Goal: Transaction & Acquisition: Subscribe to service/newsletter

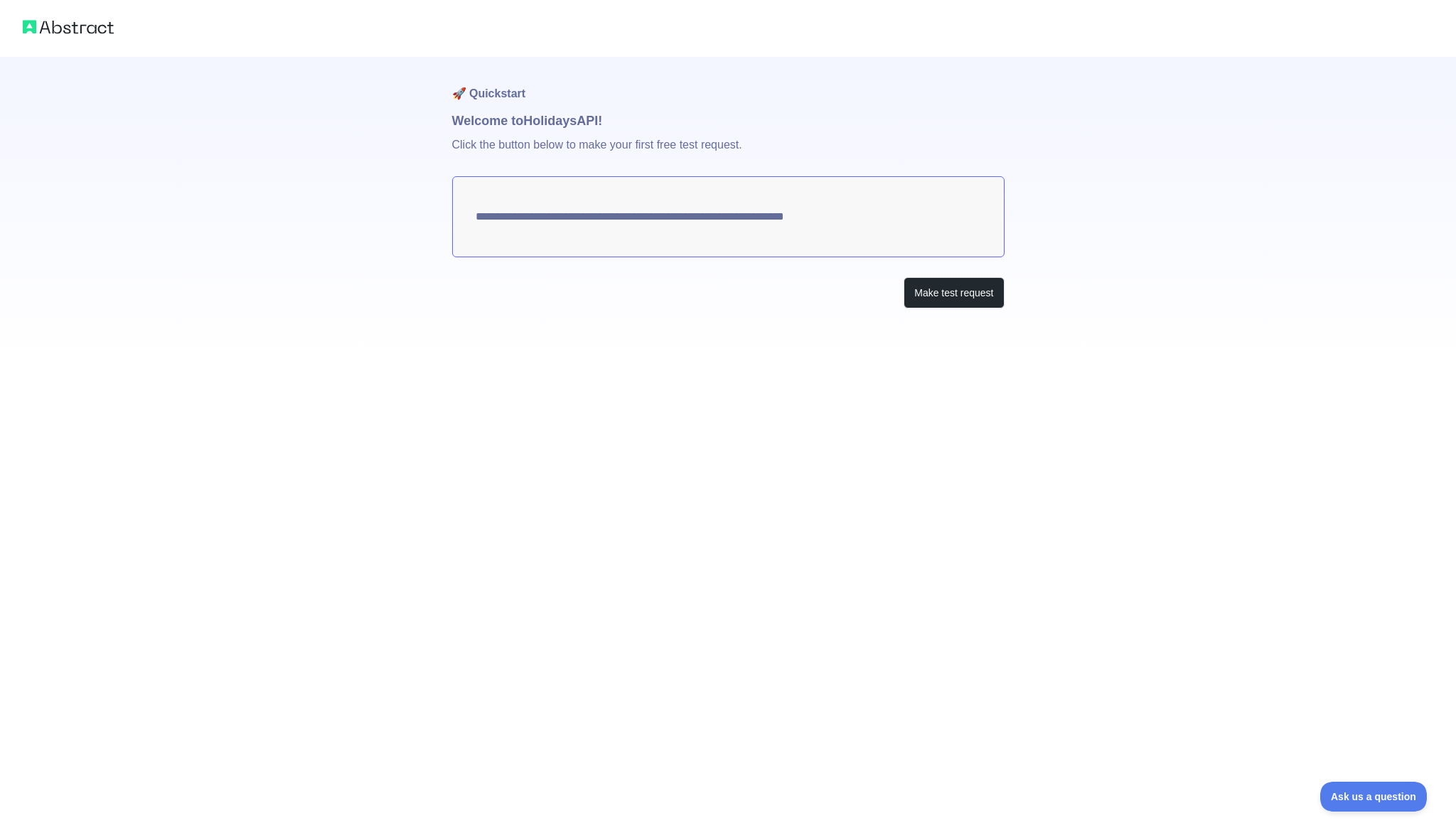
click at [973, 311] on div "**********" at bounding box center [728, 211] width 552 height 308
click at [971, 307] on button "Make test request" at bounding box center [954, 293] width 100 height 32
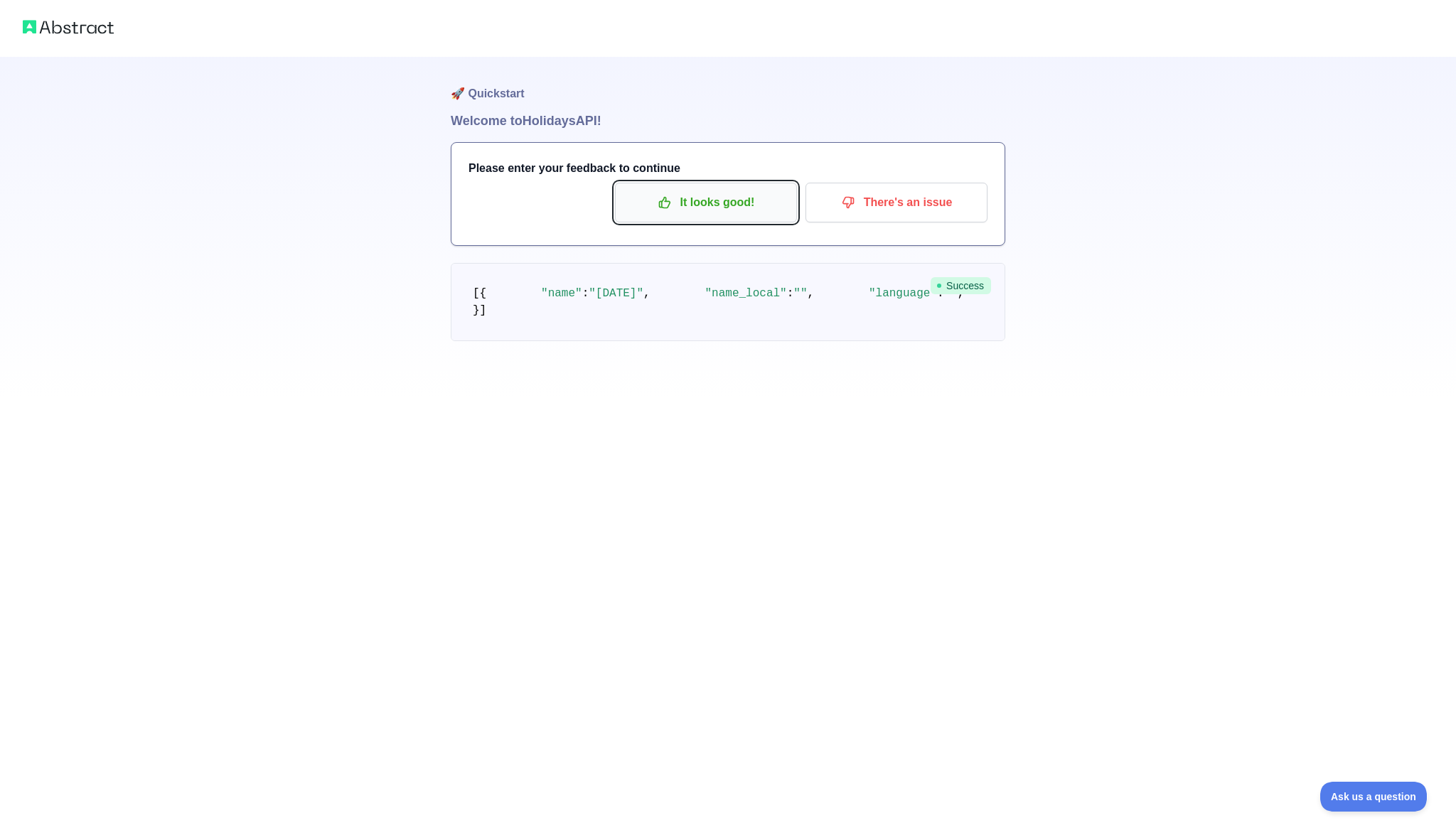
click at [712, 209] on p "It looks good!" at bounding box center [706, 202] width 161 height 24
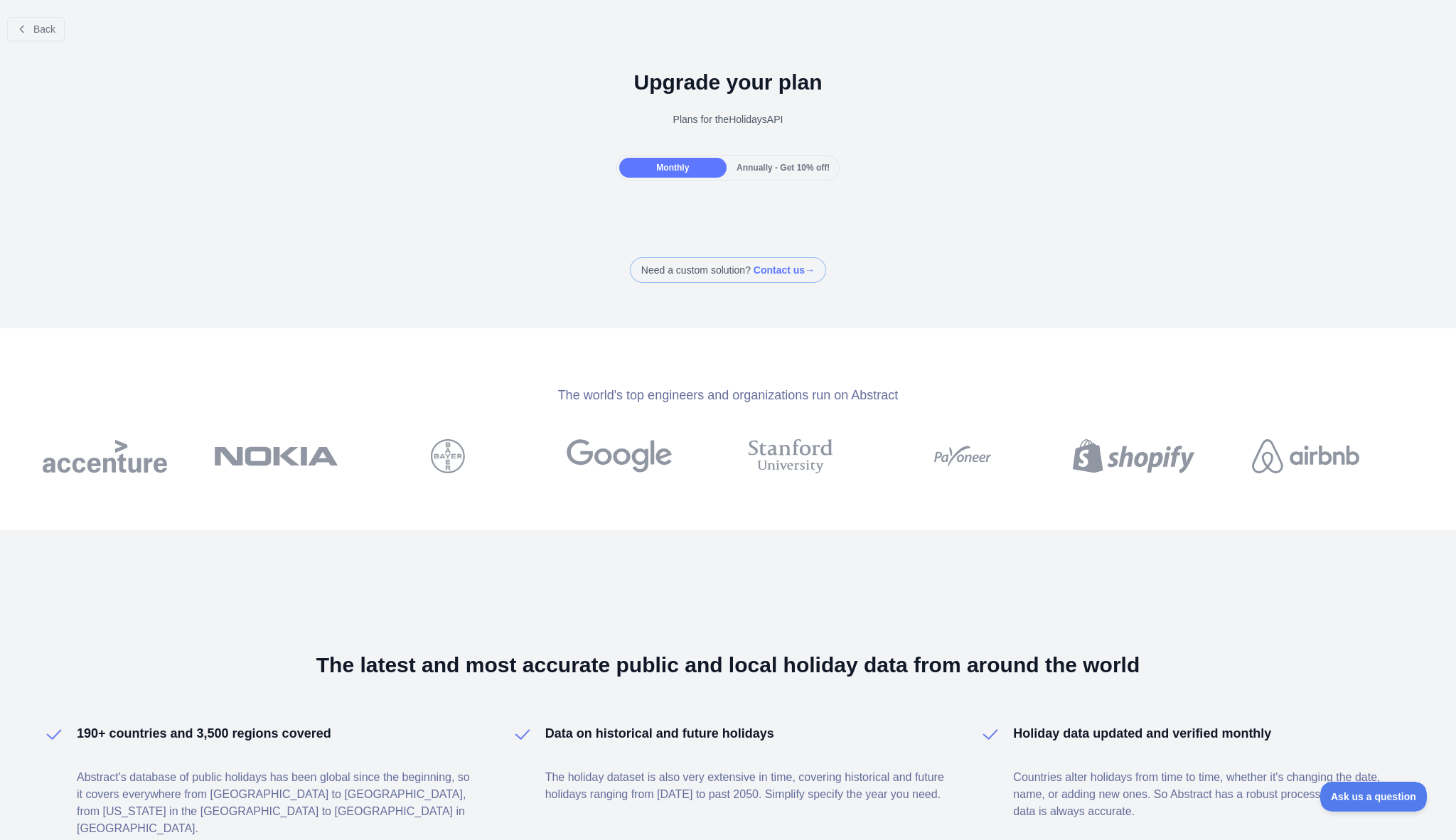
click at [726, 219] on div at bounding box center [728, 209] width 1456 height 28
